Goal: Check status: Check status

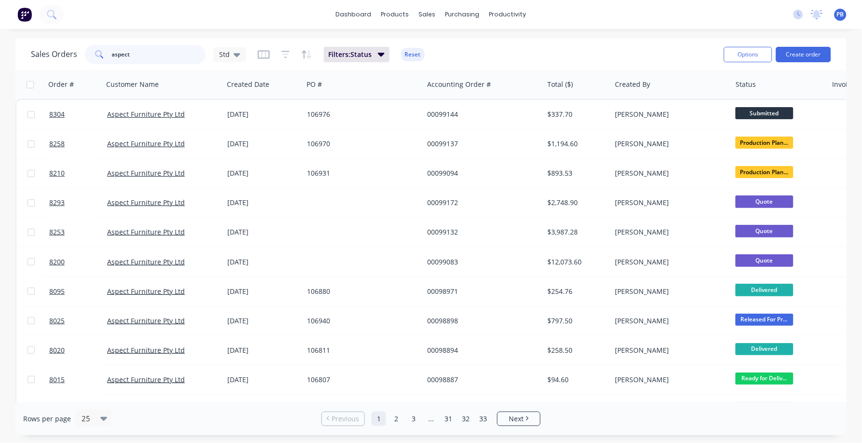
drag, startPoint x: 135, startPoint y: 52, endPoint x: 67, endPoint y: 46, distance: 67.8
click at [67, 46] on div "Sales Orders aspect Std" at bounding box center [138, 54] width 215 height 19
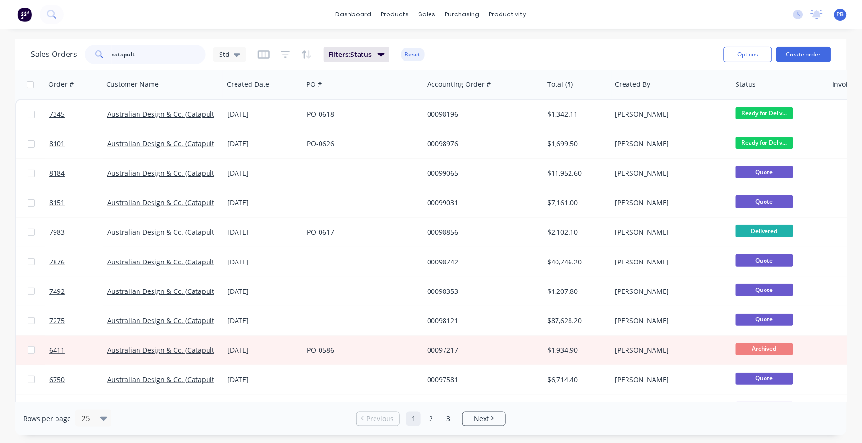
drag, startPoint x: 158, startPoint y: 54, endPoint x: 100, endPoint y: 51, distance: 58.4
click at [100, 51] on div "catapult" at bounding box center [145, 54] width 121 height 19
type input "98982"
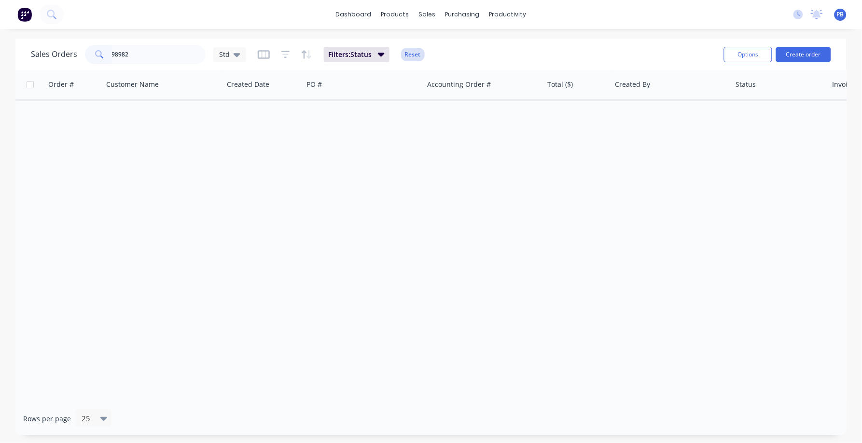
click at [413, 53] on button "Reset" at bounding box center [413, 55] width 24 height 14
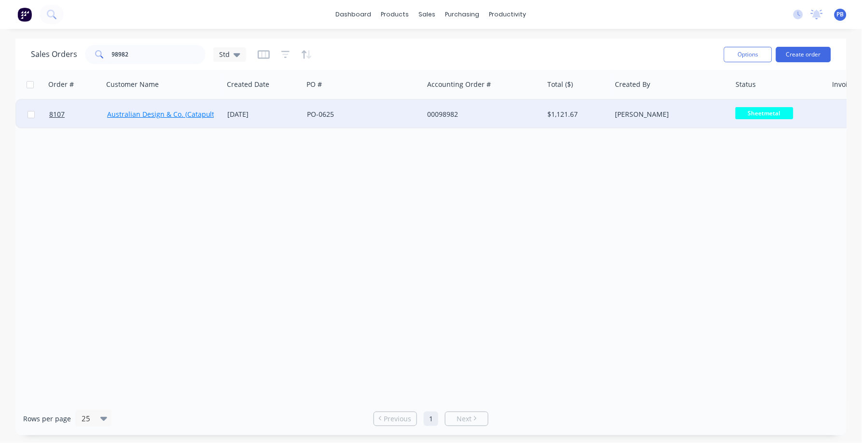
click at [188, 112] on link "Australian Design & Co. (Catapult)" at bounding box center [162, 114] width 110 height 9
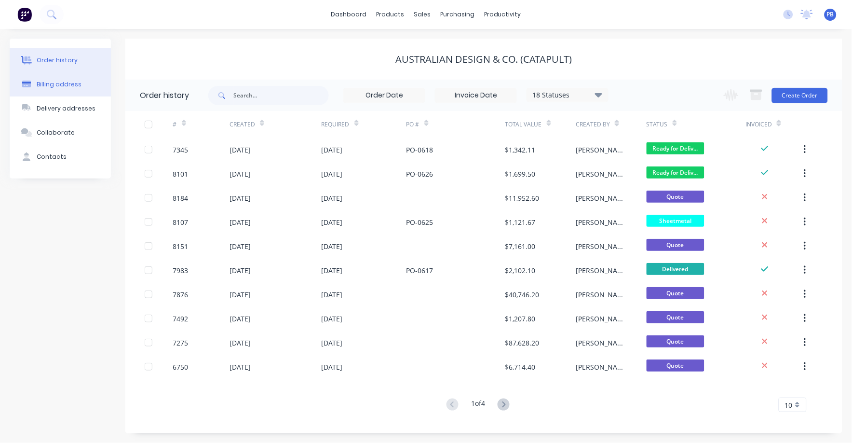
click at [61, 81] on div "Billing address" at bounding box center [59, 84] width 45 height 9
select select "AU"
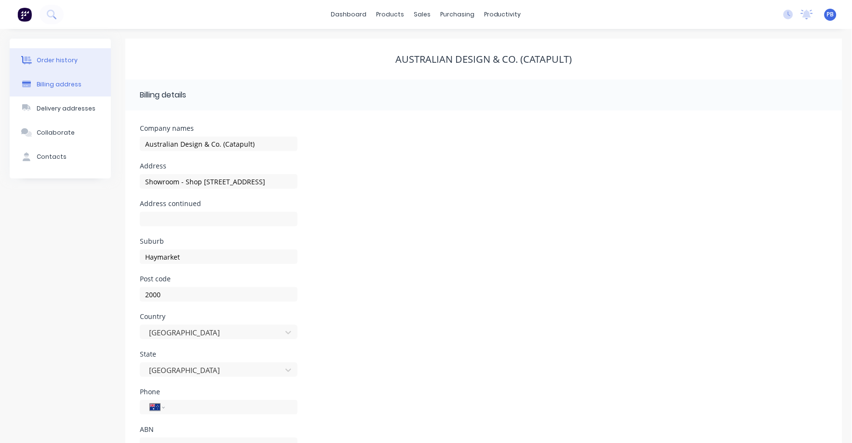
click at [60, 61] on div "Order history" at bounding box center [57, 60] width 41 height 9
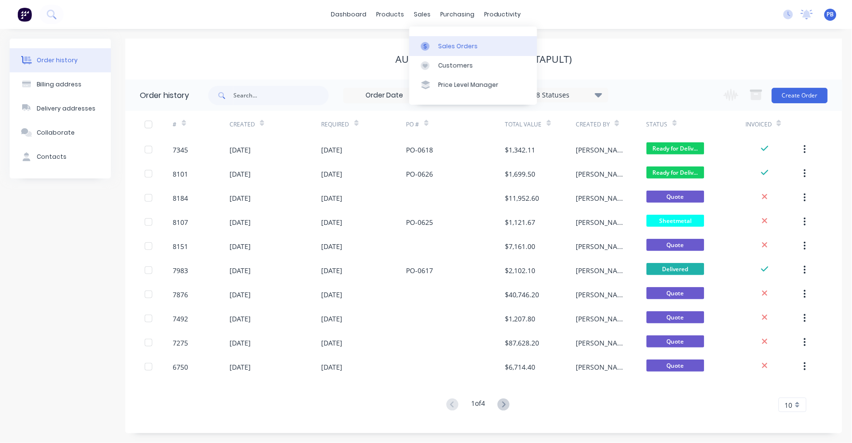
click at [456, 47] on div "Sales Orders" at bounding box center [459, 46] width 40 height 9
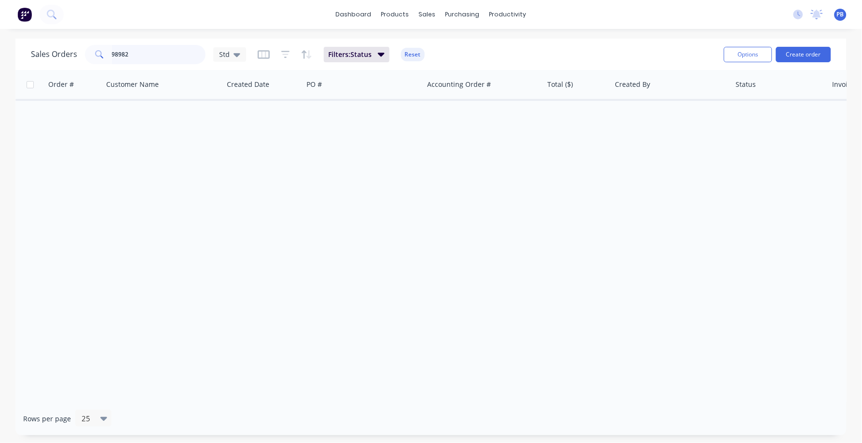
click at [154, 61] on input "98982" at bounding box center [159, 54] width 94 height 19
click at [154, 59] on input "98982" at bounding box center [159, 54] width 94 height 19
click at [414, 57] on button "Reset" at bounding box center [413, 55] width 24 height 14
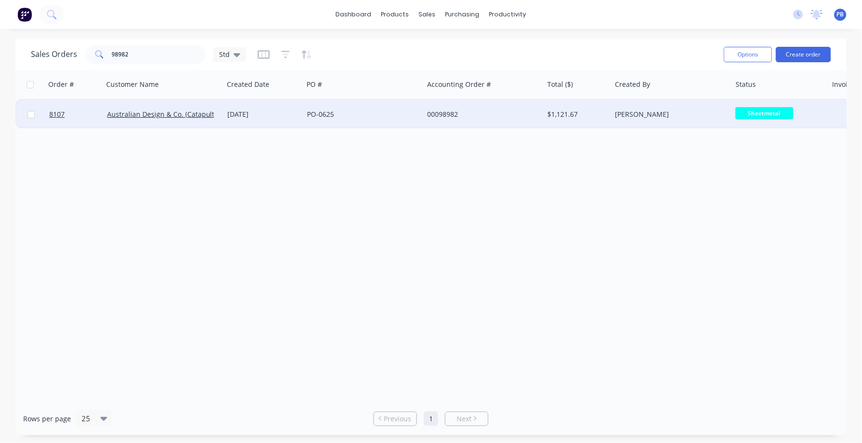
click at [446, 111] on div "00098982" at bounding box center [480, 115] width 107 height 10
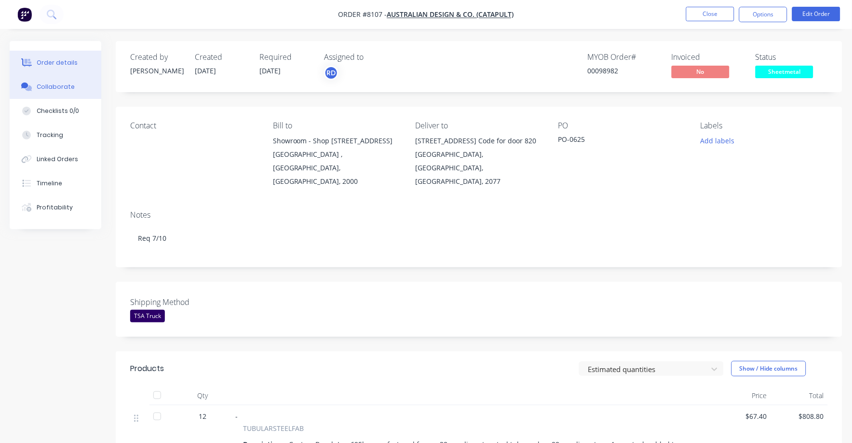
click at [67, 89] on div "Collaborate" at bounding box center [56, 86] width 38 height 9
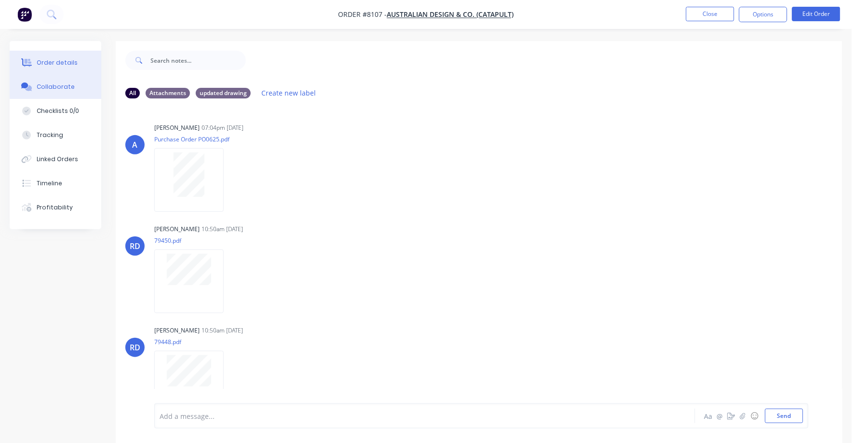
click at [66, 59] on div "Order details" at bounding box center [57, 62] width 41 height 9
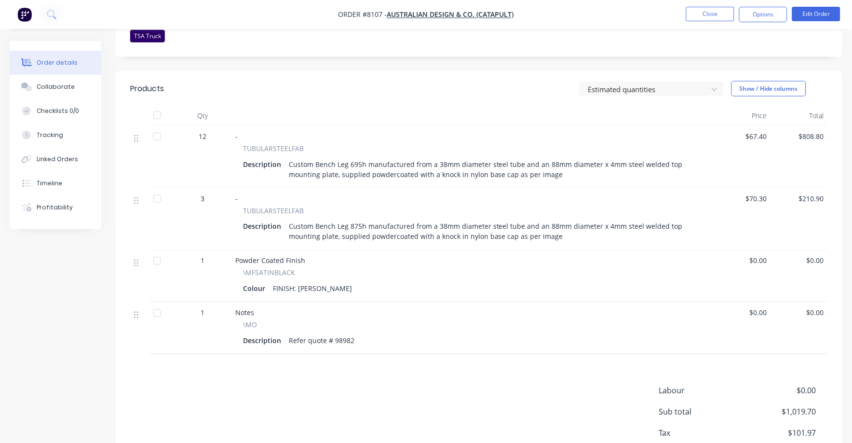
scroll to position [302, 0]
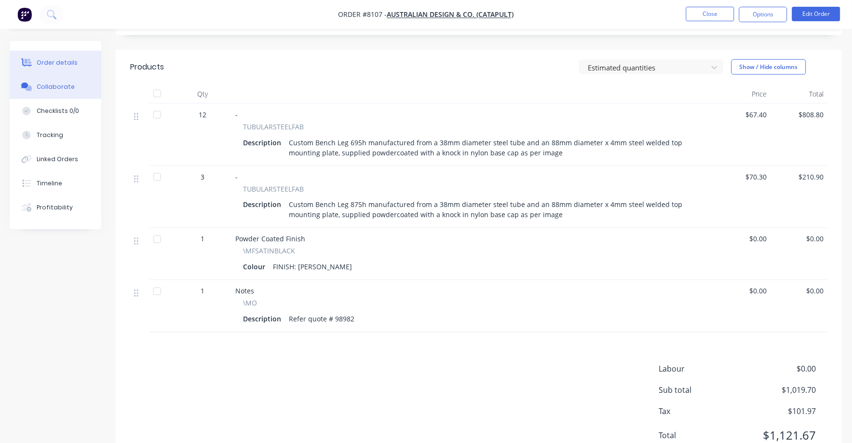
click at [53, 86] on div "Collaborate" at bounding box center [56, 86] width 38 height 9
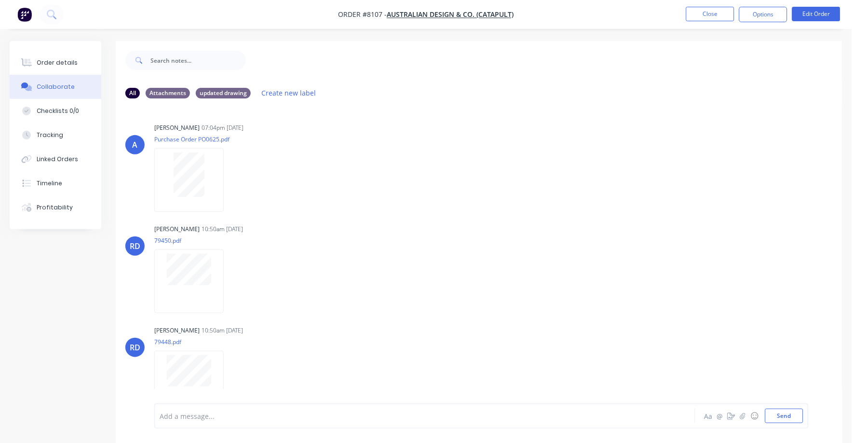
click at [41, 41] on div "Order details Collaborate Checklists 0/0 Tracking Linked Orders Timeline Profit…" at bounding box center [56, 135] width 92 height 188
click at [42, 58] on div "Order details" at bounding box center [57, 62] width 41 height 9
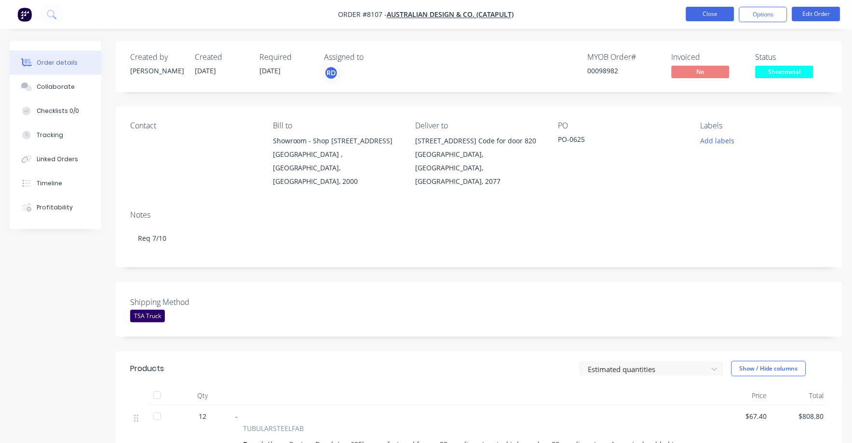
click at [713, 12] on button "Close" at bounding box center [710, 14] width 48 height 14
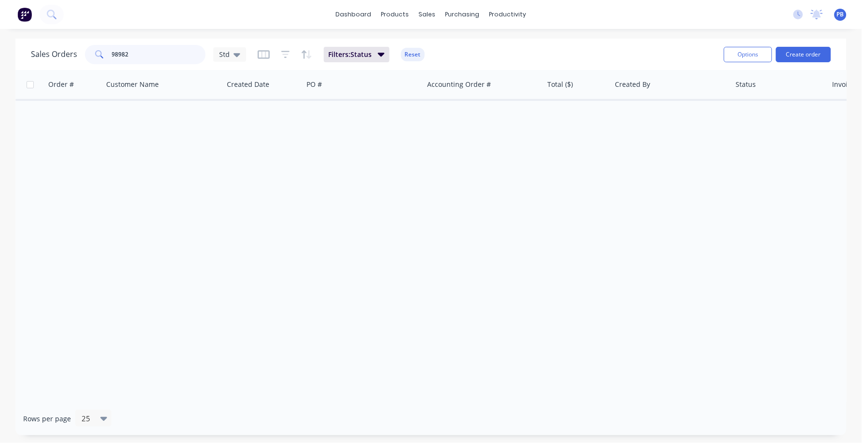
drag, startPoint x: 159, startPoint y: 55, endPoint x: 103, endPoint y: 50, distance: 56.2
click at [103, 50] on div "98982" at bounding box center [145, 54] width 121 height 19
type input "17025"
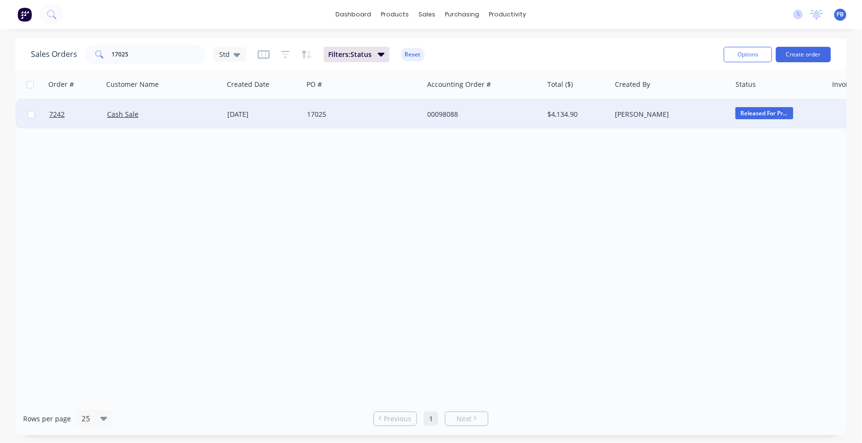
click at [445, 113] on div "00098088" at bounding box center [480, 115] width 107 height 10
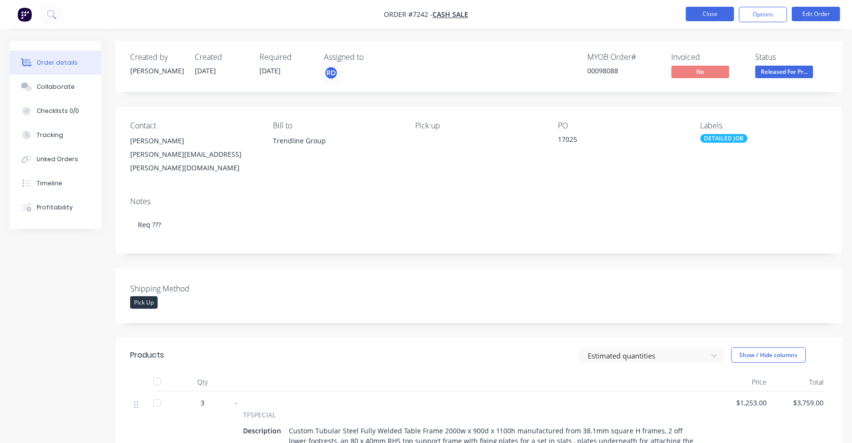
click at [713, 13] on button "Close" at bounding box center [710, 14] width 48 height 14
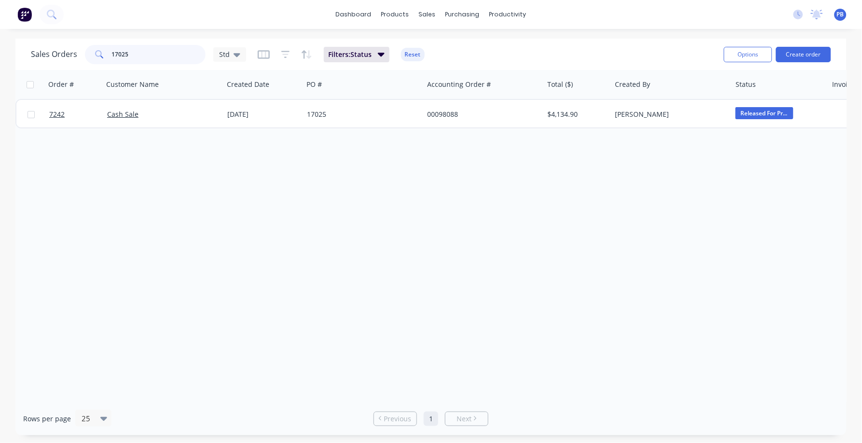
drag, startPoint x: 132, startPoint y: 52, endPoint x: 99, endPoint y: 50, distance: 33.3
click at [99, 50] on div "17025" at bounding box center [145, 54] width 121 height 19
type input "98088"
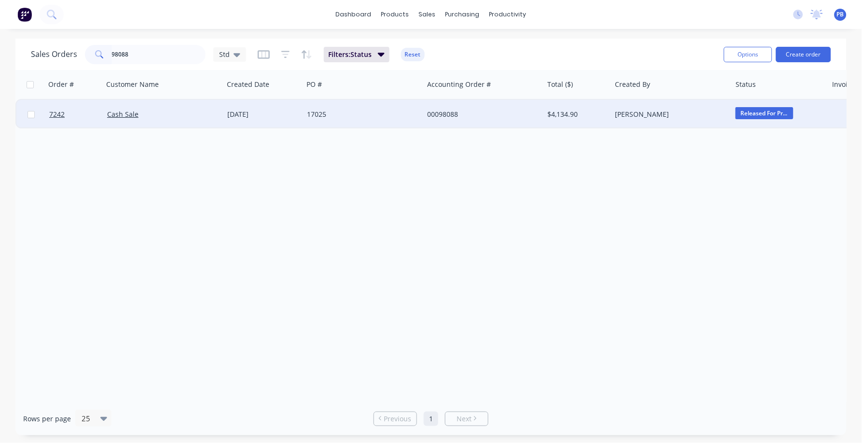
click at [446, 117] on div "00098088" at bounding box center [480, 115] width 107 height 10
